Goal: Task Accomplishment & Management: Manage account settings

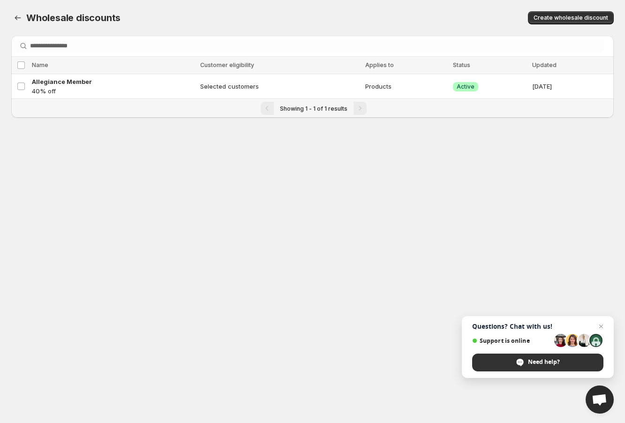
drag, startPoint x: 5, startPoint y: 11, endPoint x: 510, endPoint y: 362, distance: 615.0
click at [510, 362] on div "Need help?" at bounding box center [537, 362] width 131 height 18
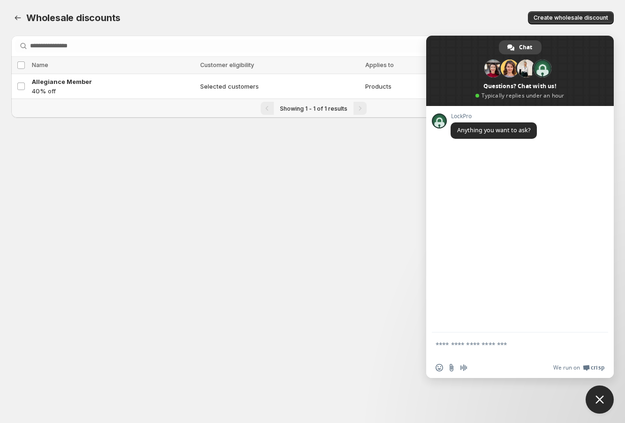
click at [596, 395] on span "Close chat" at bounding box center [599, 399] width 8 height 8
